Goal: Navigation & Orientation: Find specific page/section

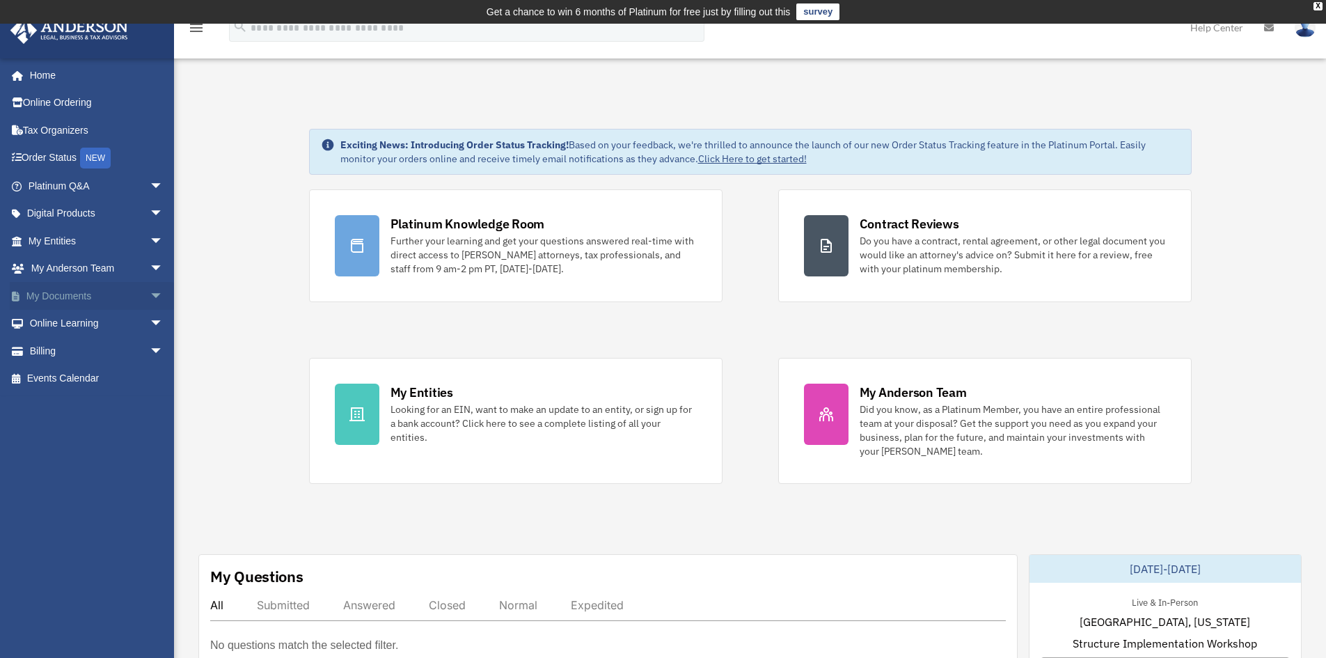
click at [63, 291] on link "My Documents arrow_drop_down" at bounding box center [97, 296] width 175 height 28
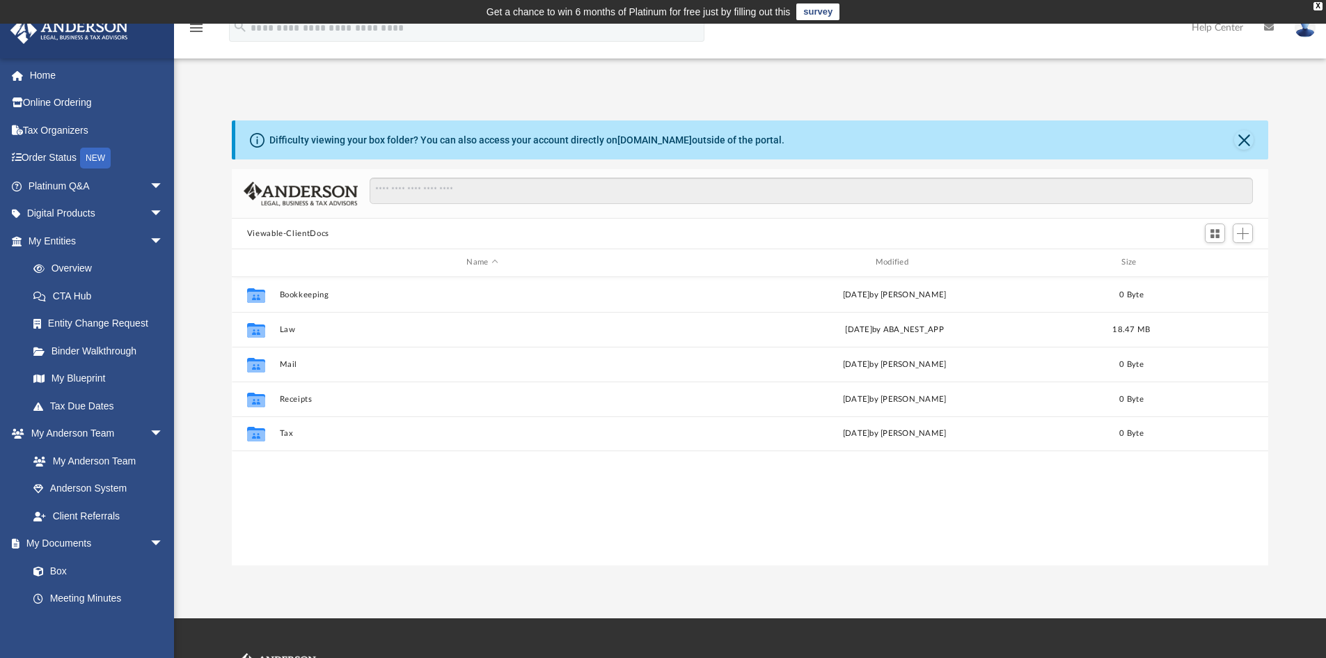
scroll to position [306, 1026]
click at [151, 186] on span "arrow_drop_down" at bounding box center [164, 186] width 28 height 29
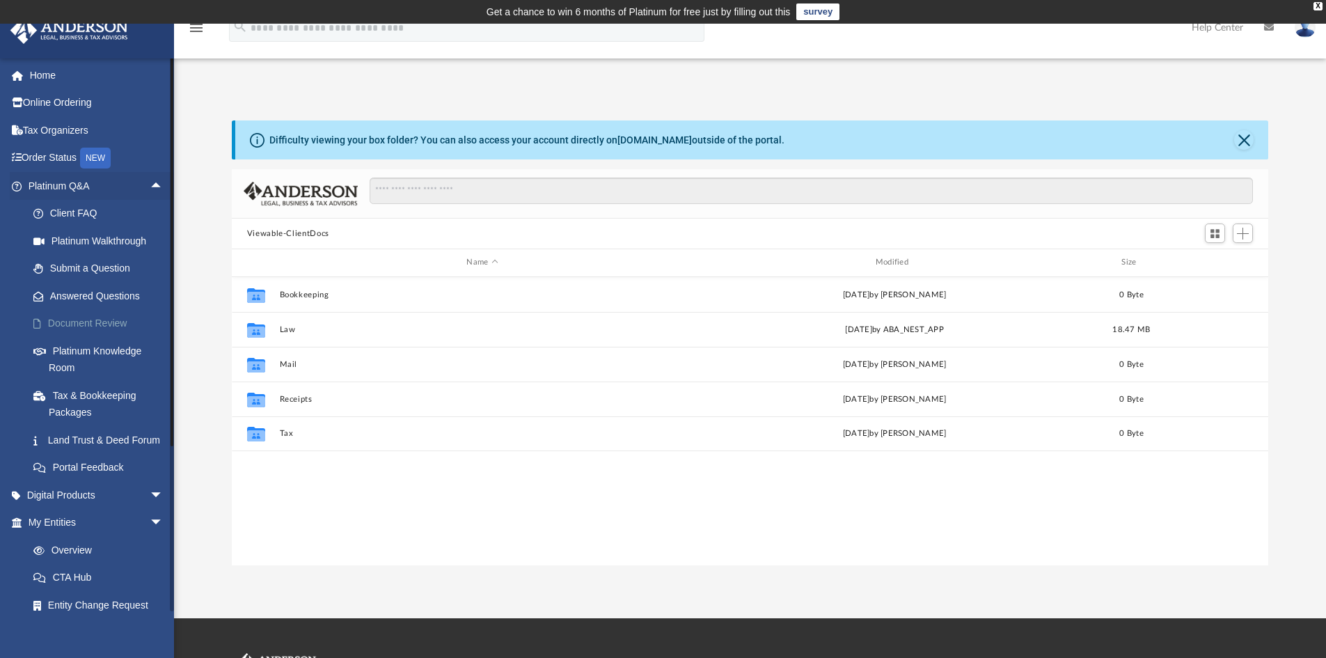
click at [100, 314] on link "Document Review" at bounding box center [101, 324] width 165 height 28
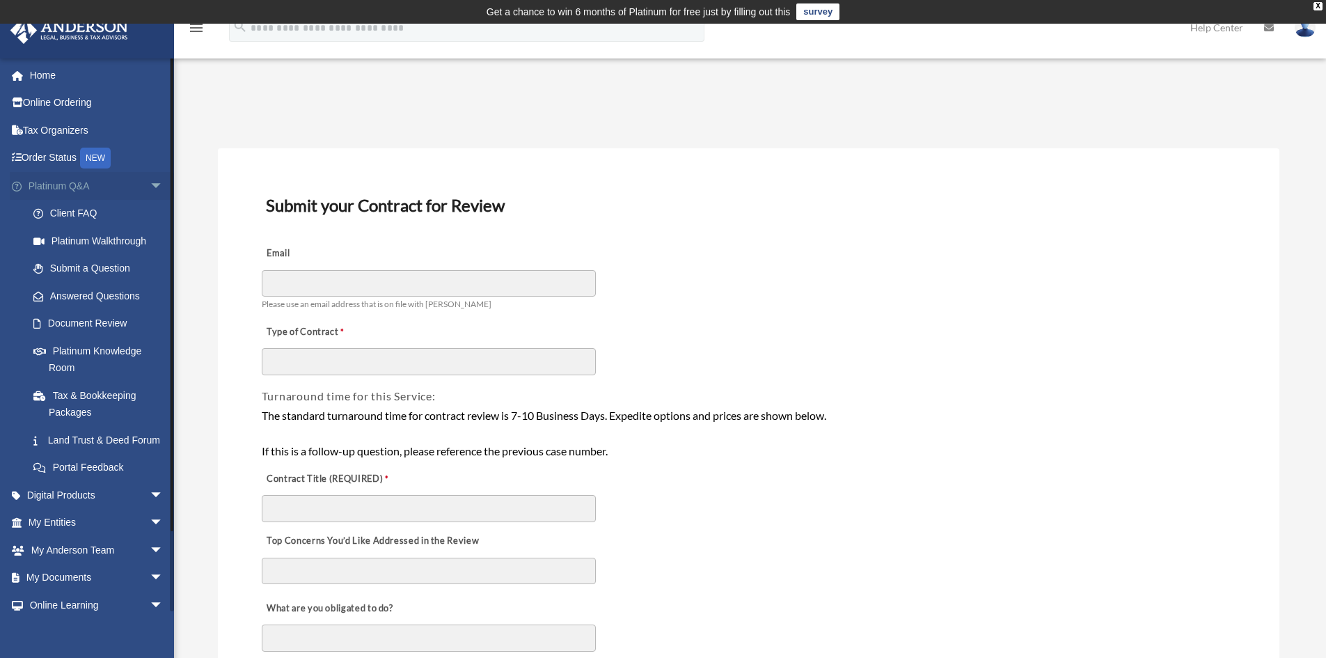
click at [150, 184] on span "arrow_drop_down" at bounding box center [164, 186] width 28 height 29
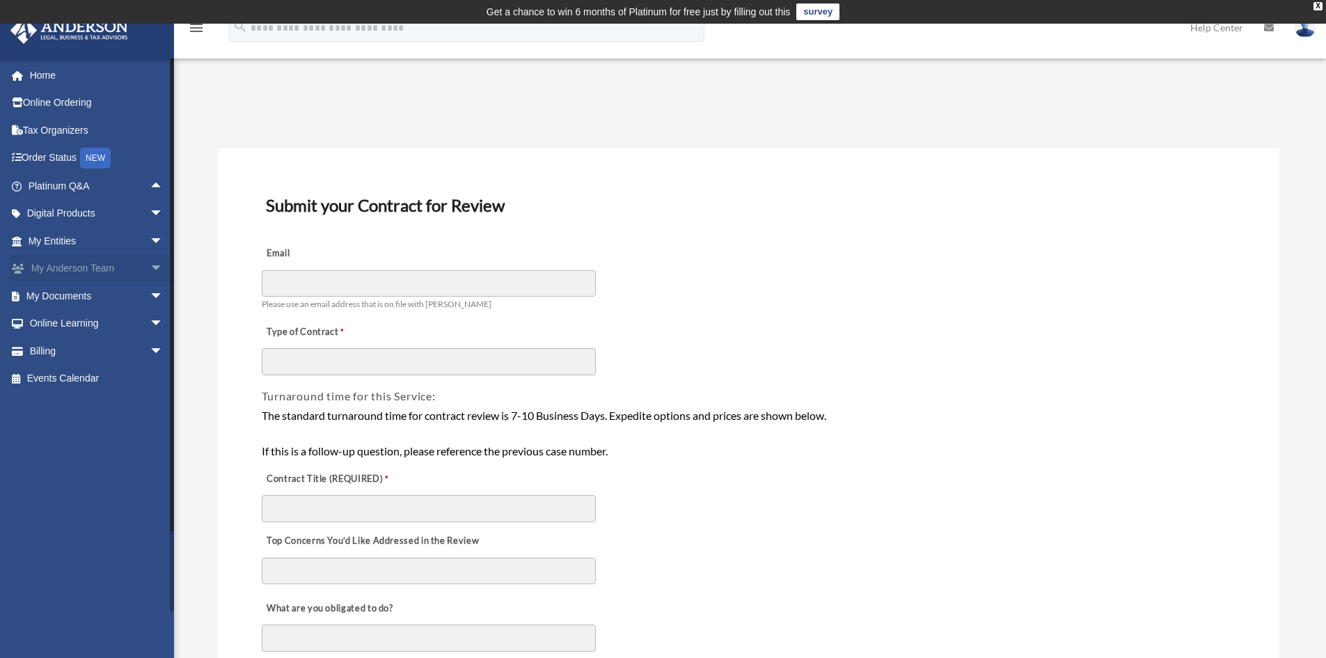
click at [125, 270] on link "My Anderson Team arrow_drop_down" at bounding box center [97, 269] width 175 height 28
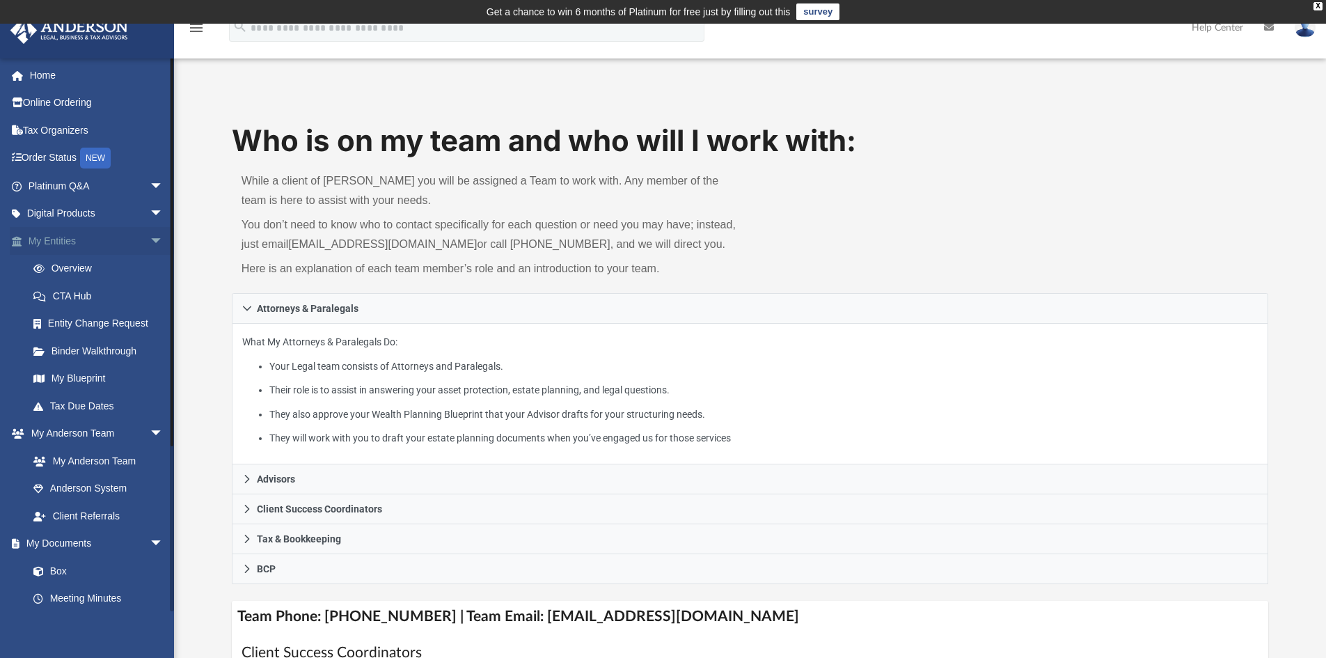
click at [47, 244] on link "My Entities arrow_drop_down" at bounding box center [97, 241] width 175 height 28
click at [150, 239] on span "arrow_drop_down" at bounding box center [164, 241] width 28 height 29
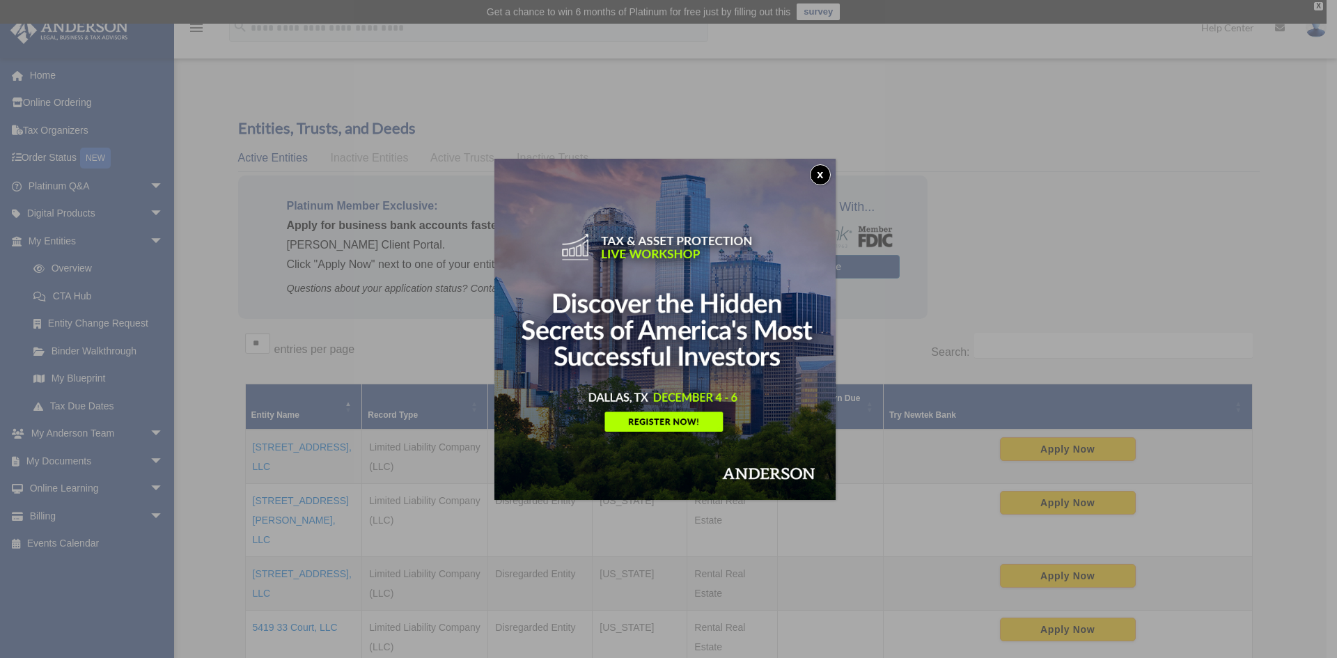
click at [824, 171] on button "x" at bounding box center [820, 174] width 21 height 21
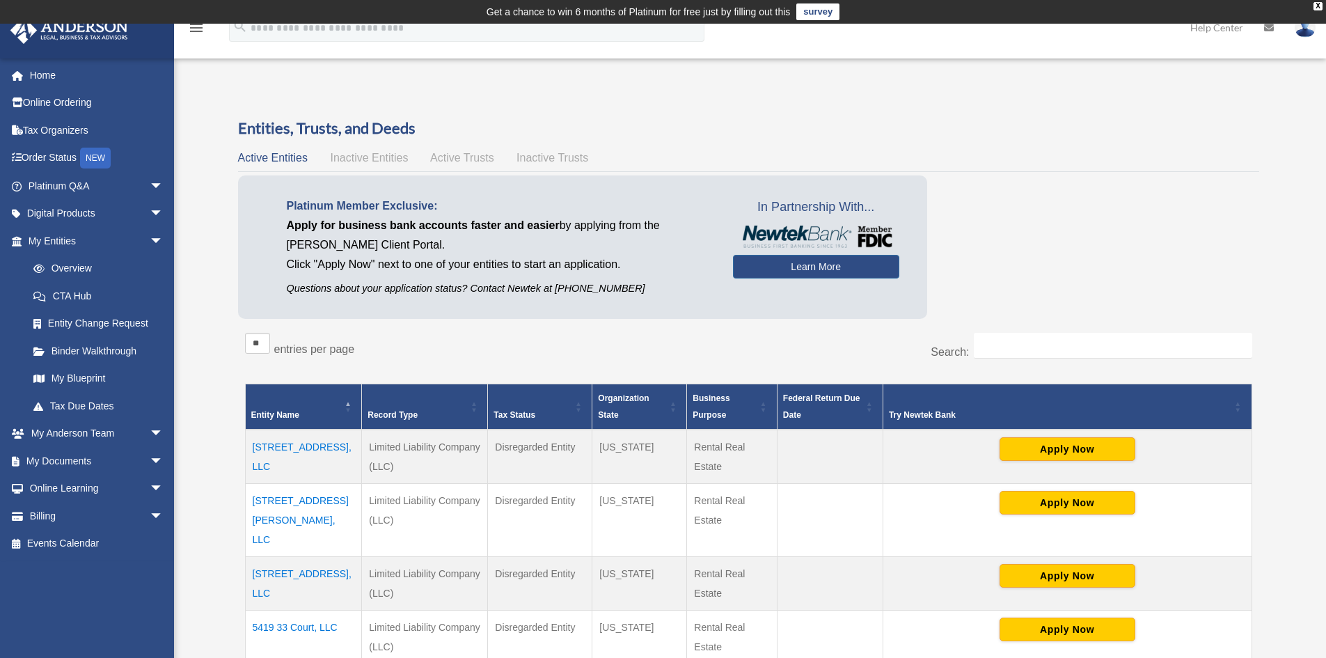
click at [462, 156] on span "Active Trusts" at bounding box center [462, 158] width 64 height 12
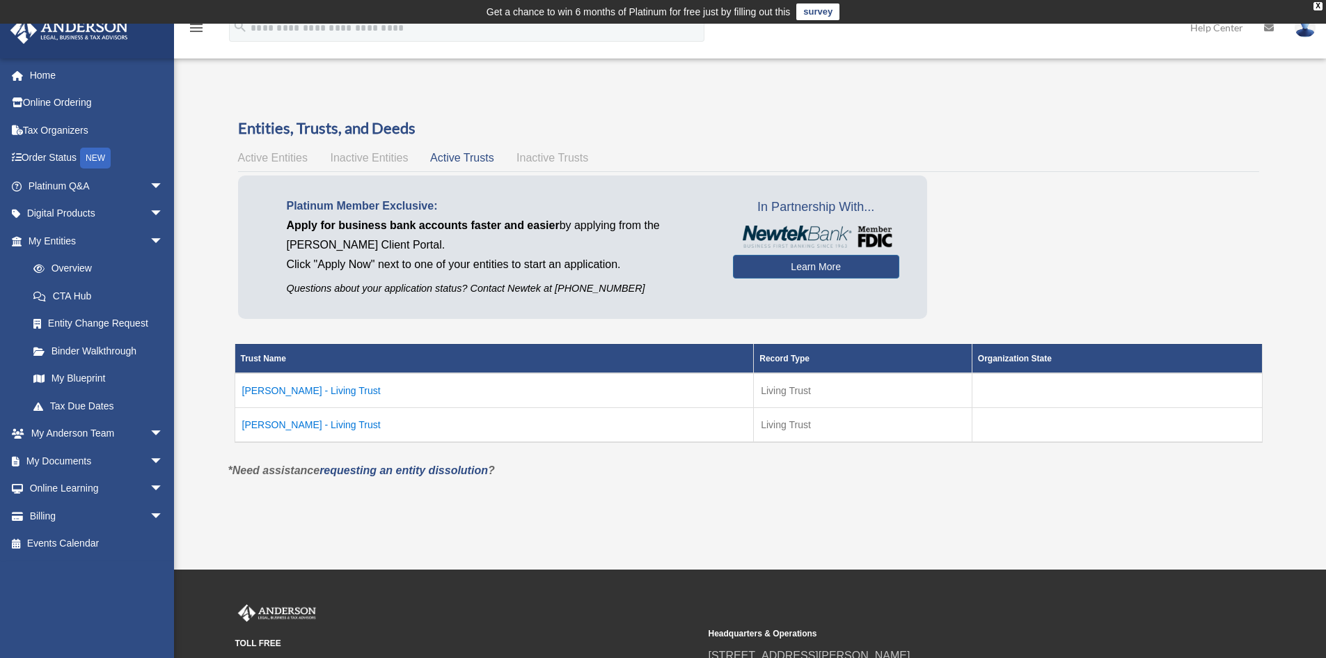
click at [314, 393] on td "JOYCE J MWAKIPESILE - Living Trust" at bounding box center [494, 390] width 519 height 35
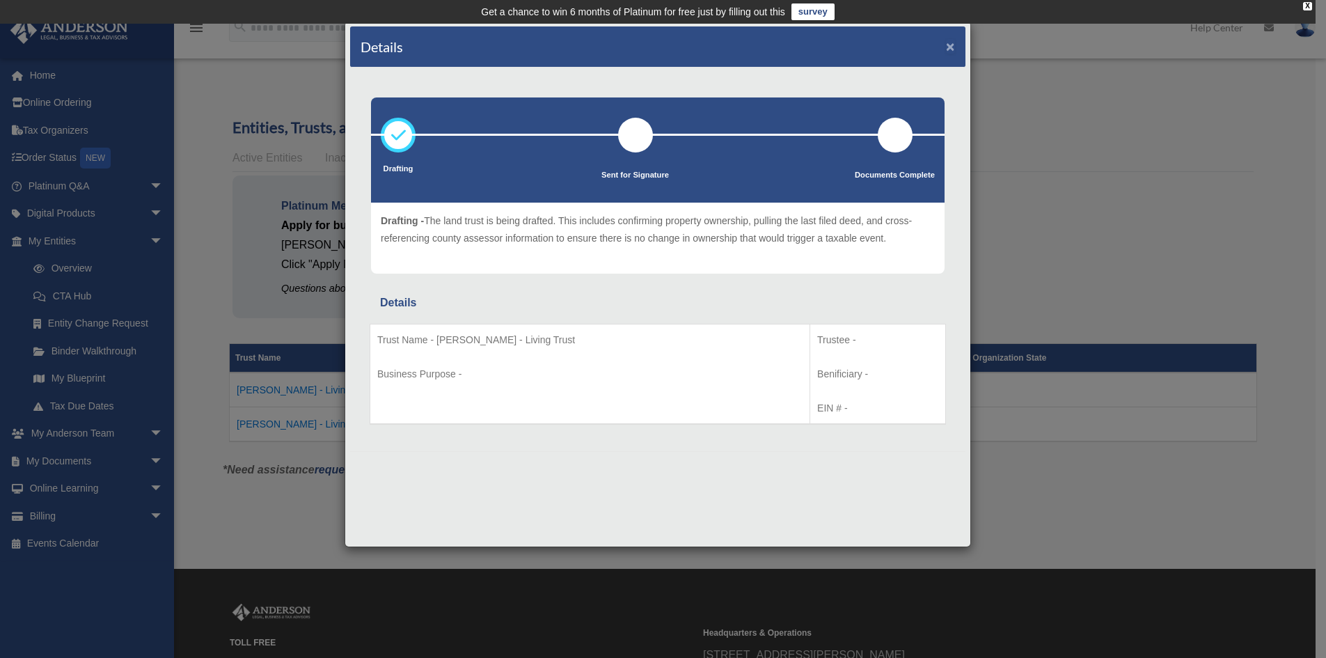
click at [949, 46] on button "×" at bounding box center [950, 46] width 9 height 15
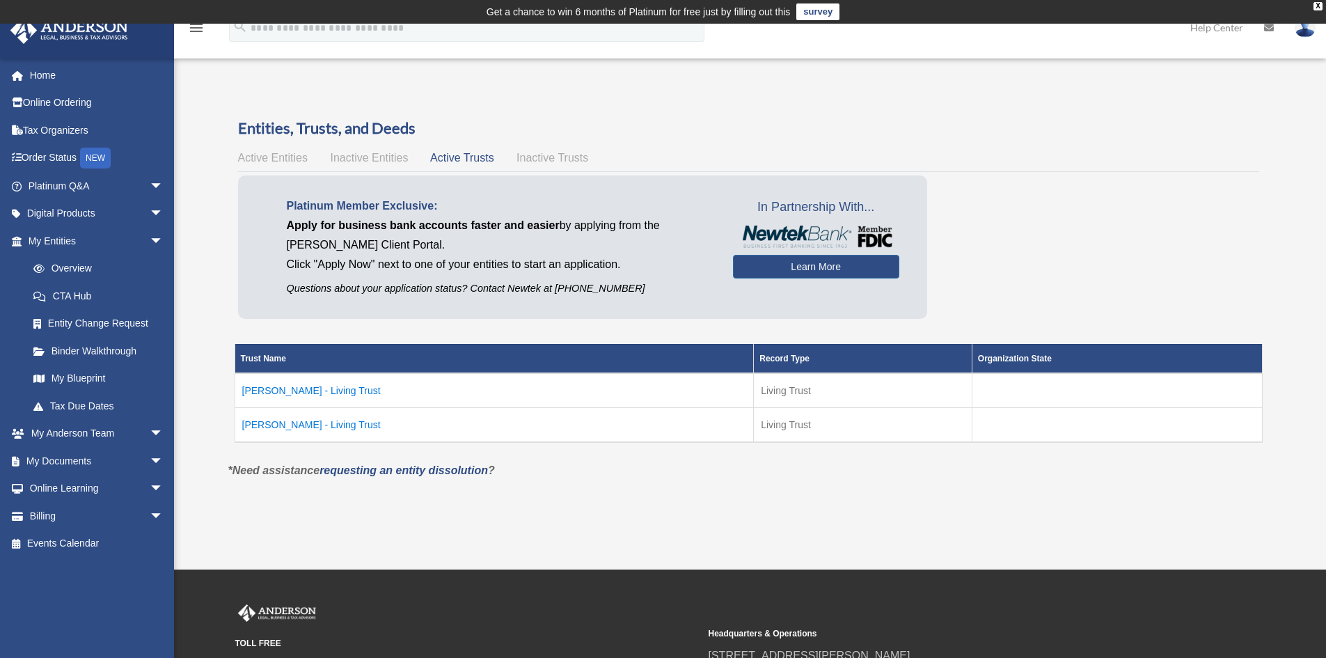
click at [329, 426] on td "JOYCE J MWAKIPESILE - Living Trust" at bounding box center [494, 424] width 519 height 35
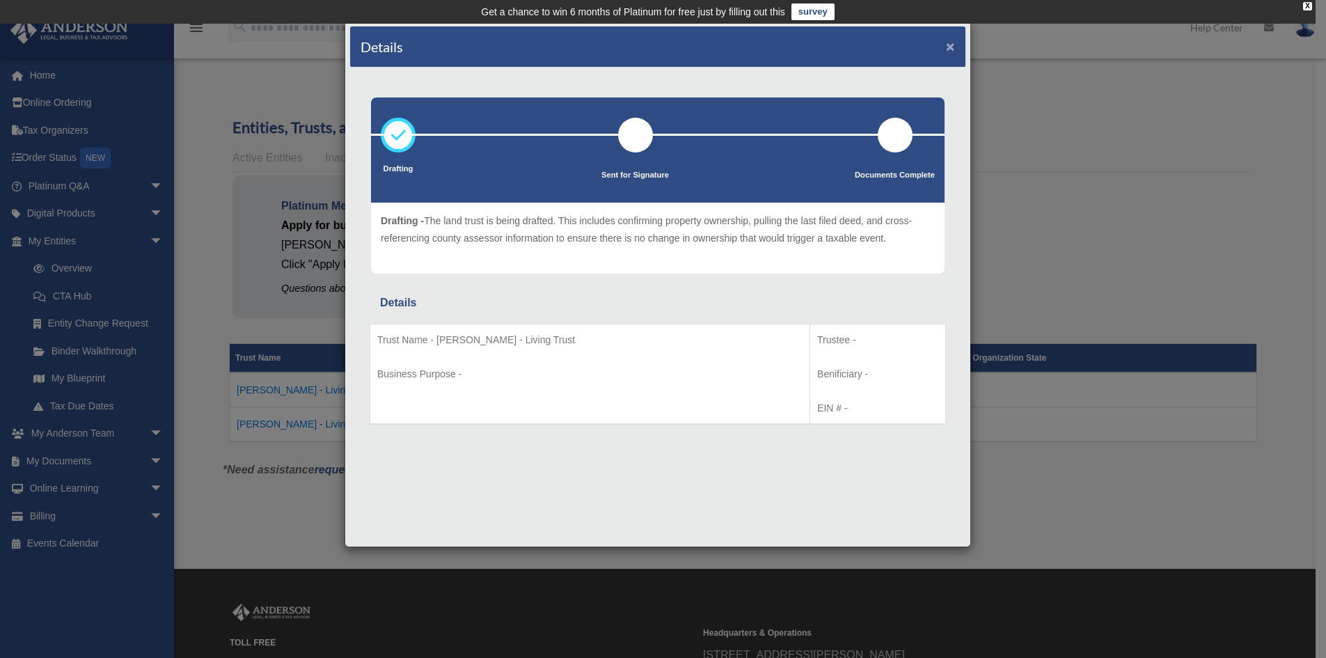
click at [948, 46] on button "×" at bounding box center [950, 46] width 9 height 15
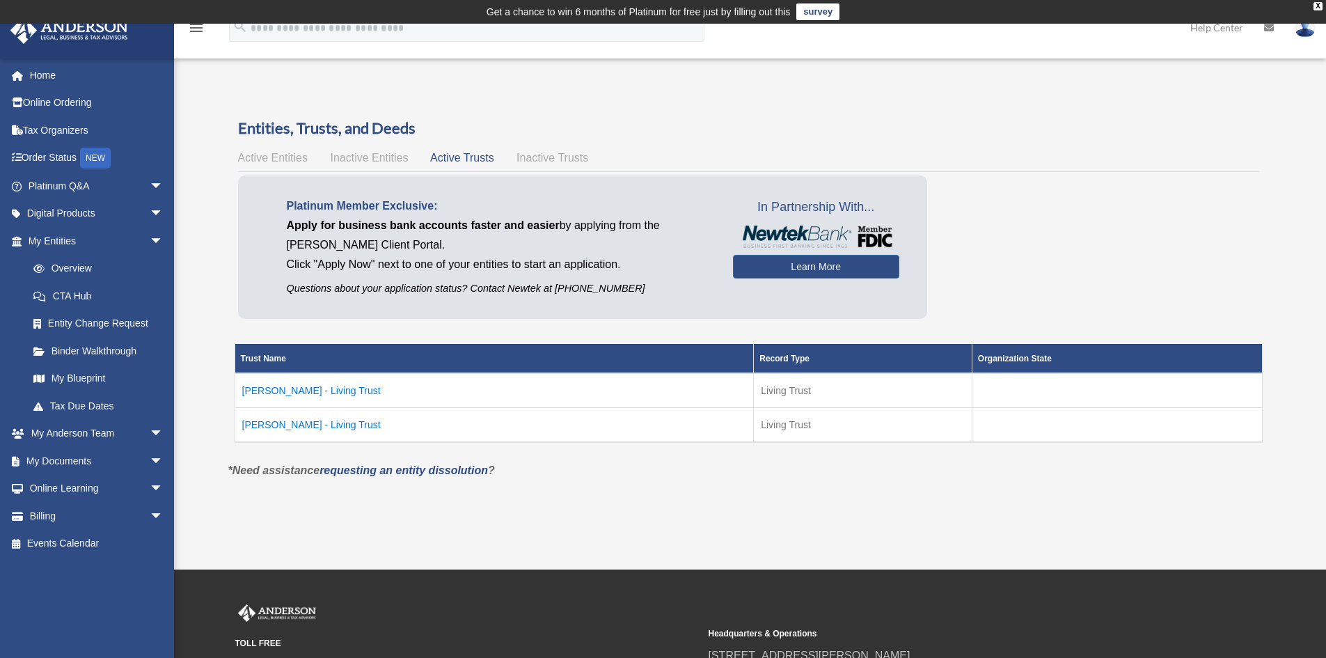
click at [552, 155] on span "Inactive Trusts" at bounding box center [553, 158] width 72 height 12
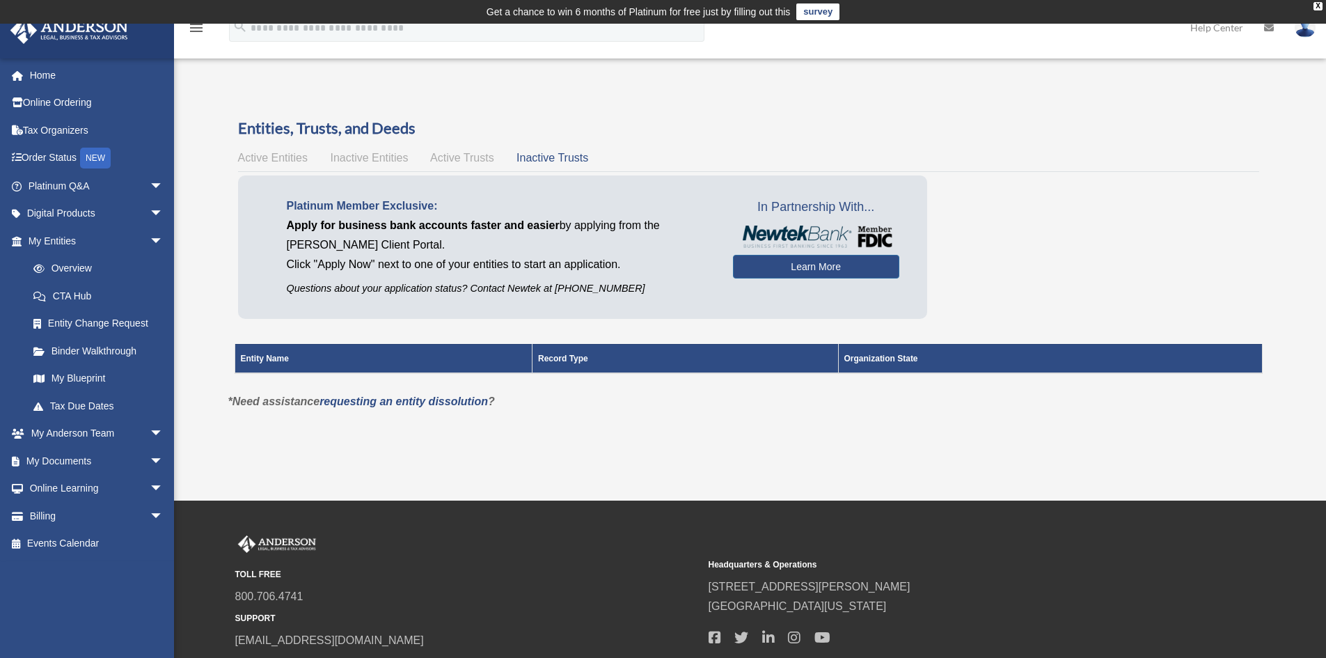
click at [446, 158] on span "Active Trusts" at bounding box center [462, 158] width 64 height 12
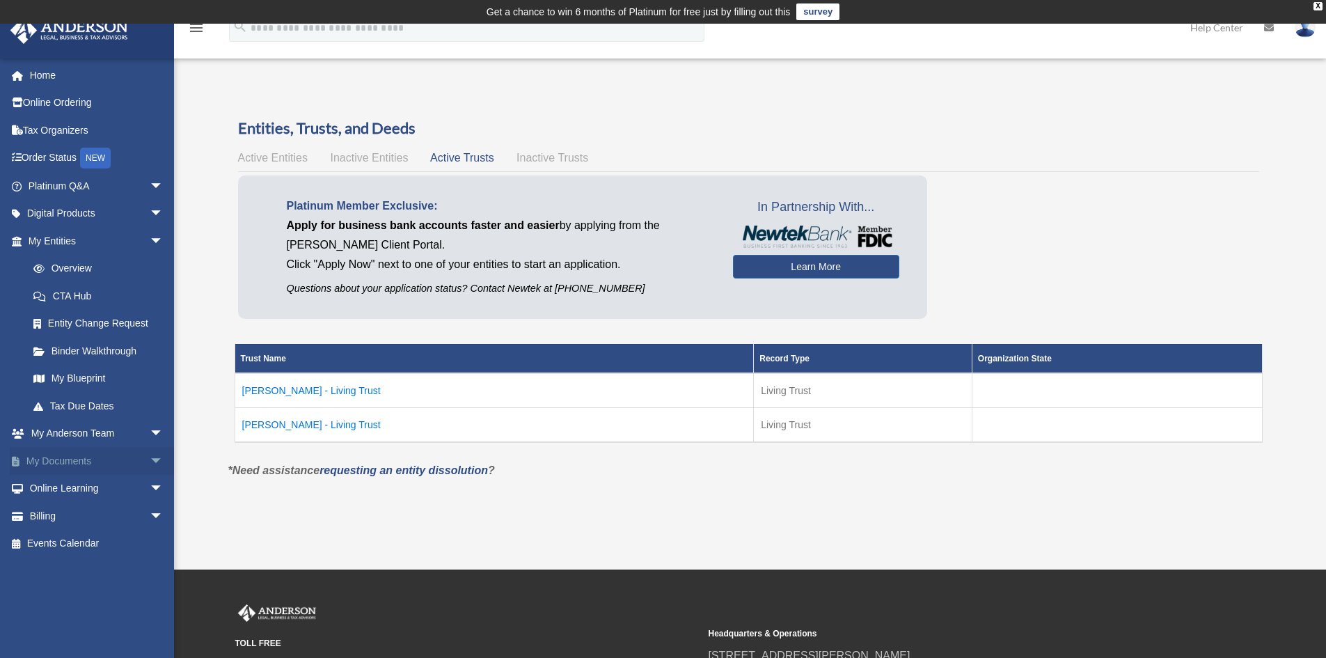
click at [68, 455] on link "My Documents arrow_drop_down" at bounding box center [97, 461] width 175 height 28
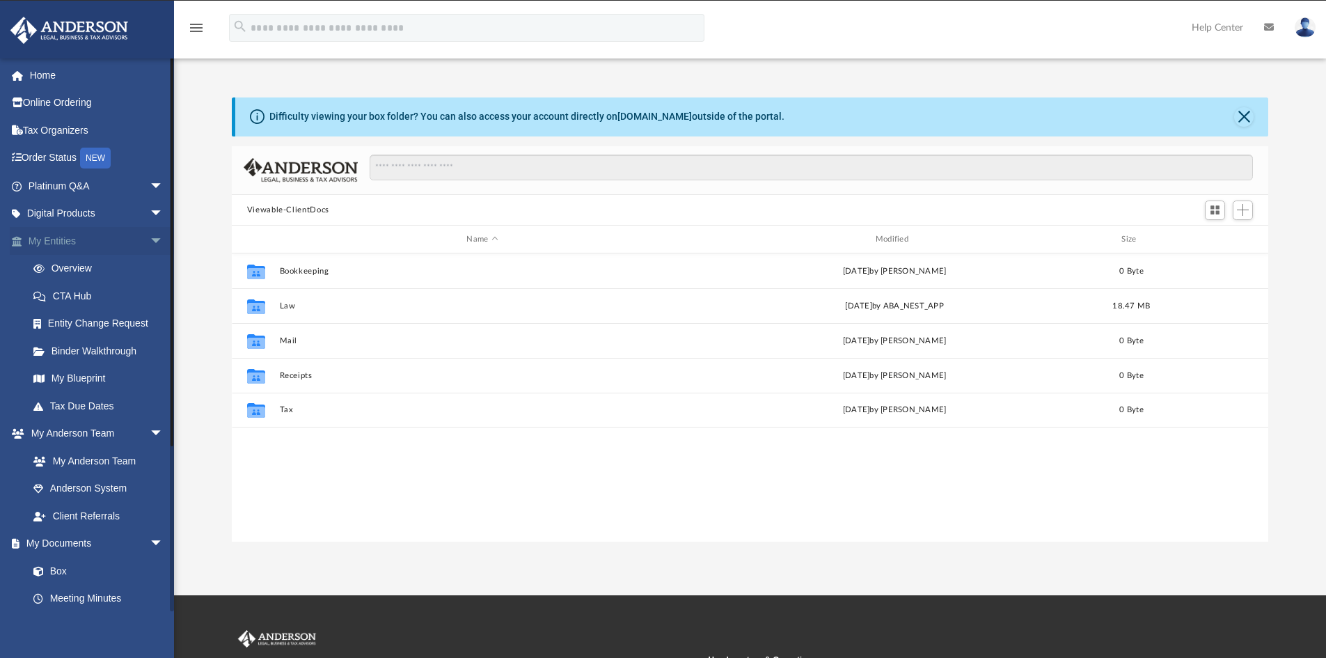
scroll to position [306, 1026]
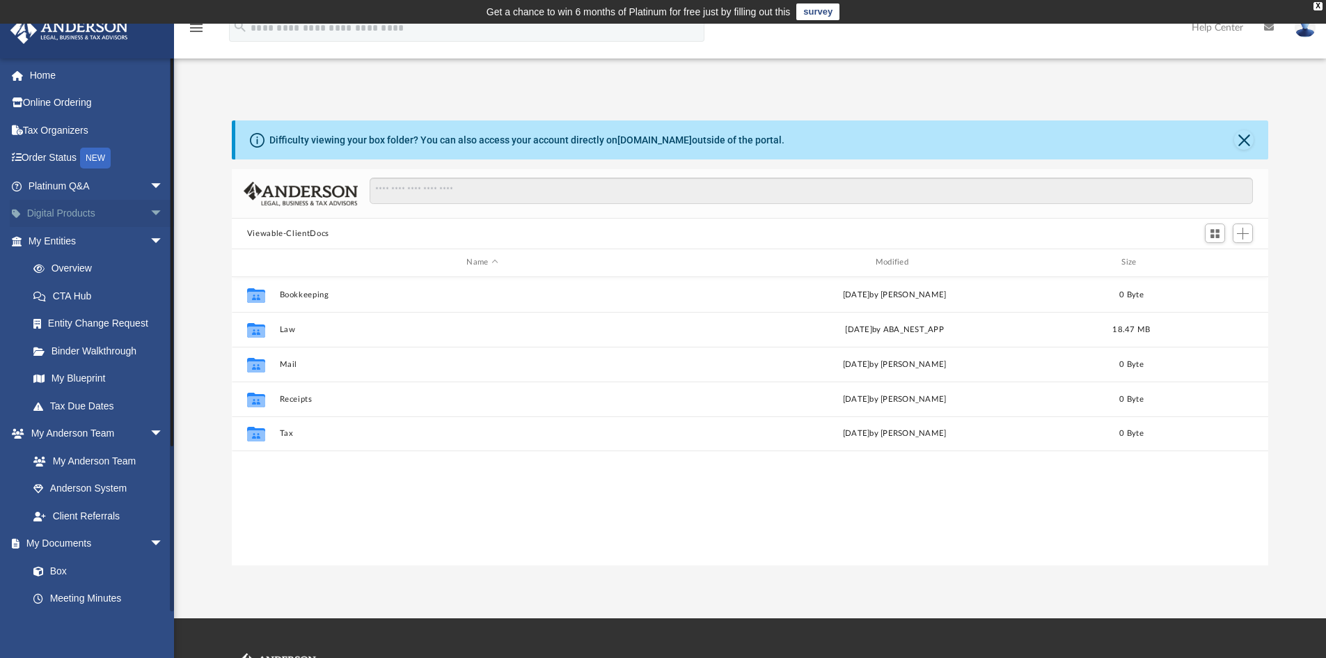
click at [88, 215] on link "Digital Products arrow_drop_down" at bounding box center [97, 214] width 175 height 28
click at [93, 178] on link "Platinum Q&A arrow_drop_down" at bounding box center [97, 186] width 175 height 28
click at [74, 134] on link "Tax Organizers" at bounding box center [97, 130] width 175 height 28
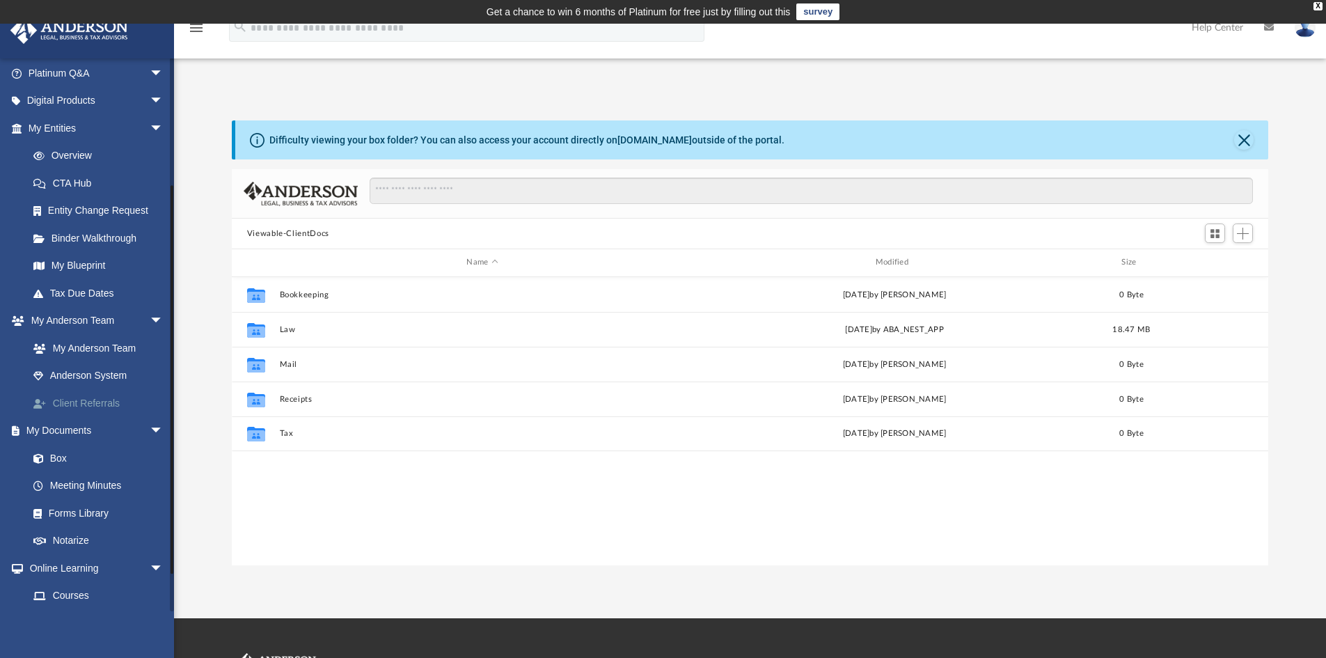
scroll to position [209, 0]
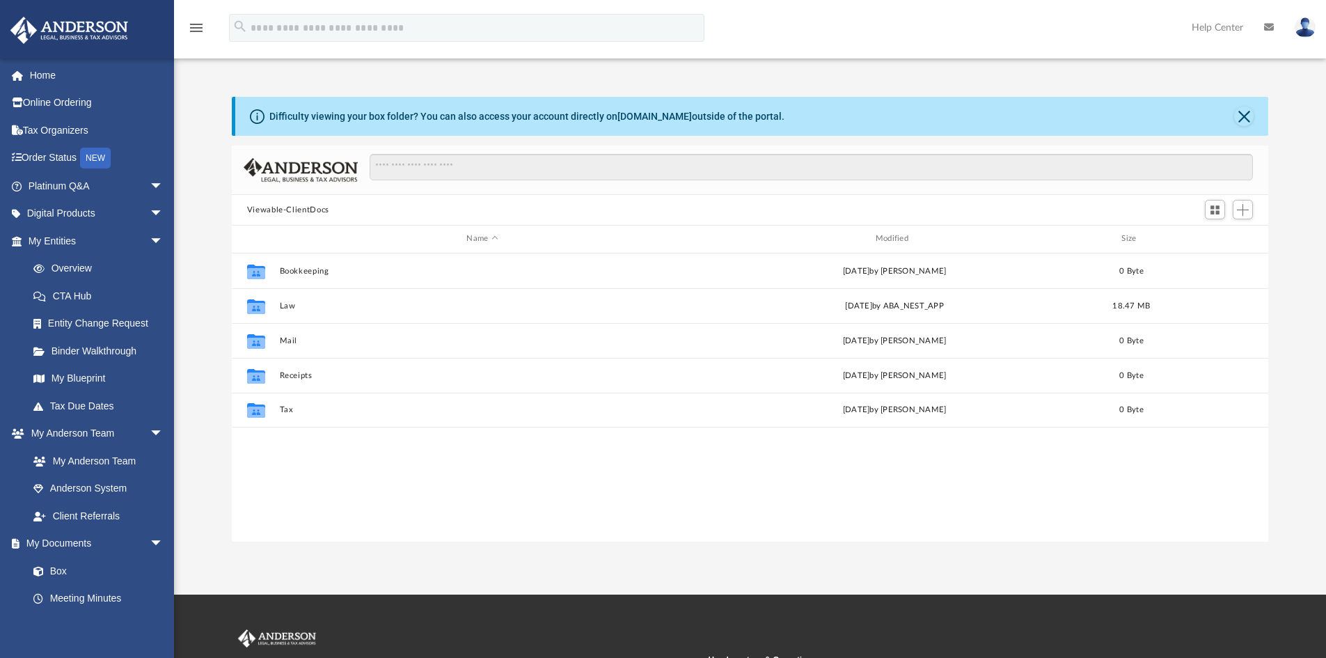
scroll to position [306, 1026]
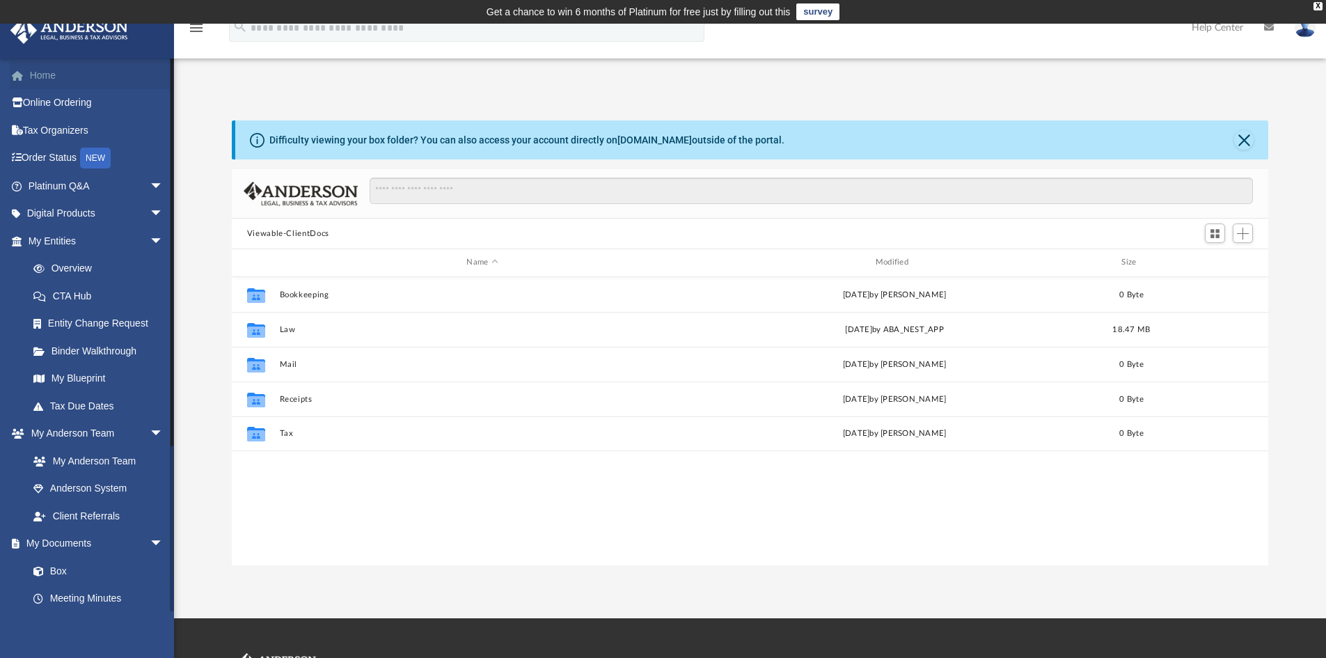
click at [65, 79] on link "Home" at bounding box center [97, 75] width 175 height 28
